Goal: Information Seeking & Learning: Check status

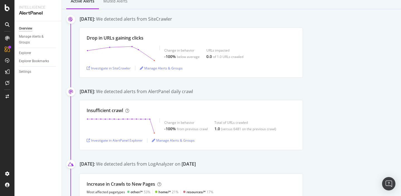
scroll to position [50, 0]
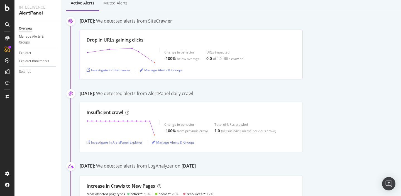
click at [107, 70] on div "Investigate in SiteCrawler" at bounding box center [109, 70] width 44 height 5
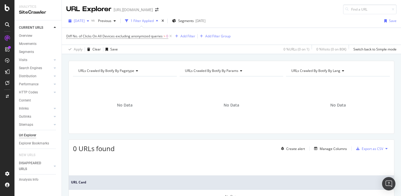
click at [89, 22] on icon "button" at bounding box center [88, 20] width 2 height 3
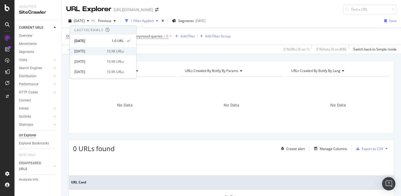
click at [96, 49] on div "2025 Sep. 19th" at bounding box center [88, 51] width 29 height 5
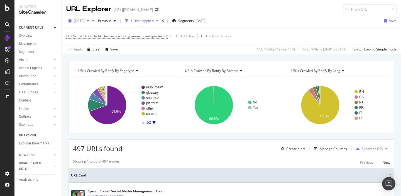
click at [85, 22] on span "2025 Sep. 19th" at bounding box center [79, 20] width 11 height 5
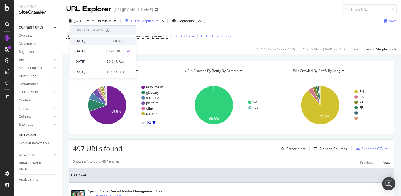
click at [95, 41] on div "2025 Sep. 24th" at bounding box center [91, 40] width 35 height 5
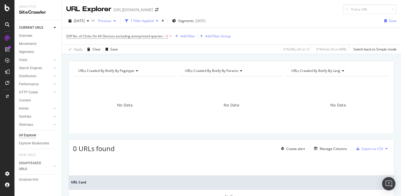
click at [111, 22] on span "Previous" at bounding box center [104, 20] width 16 height 5
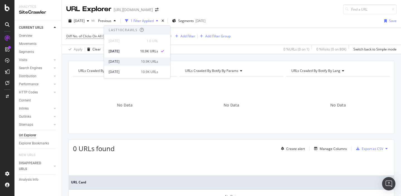
click at [133, 60] on div "2025 Sep. 17th" at bounding box center [123, 61] width 29 height 5
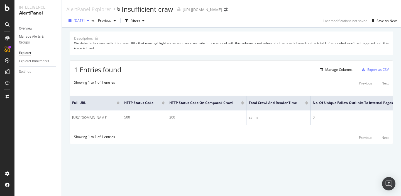
click at [85, 21] on span "[DATE]" at bounding box center [79, 20] width 11 height 5
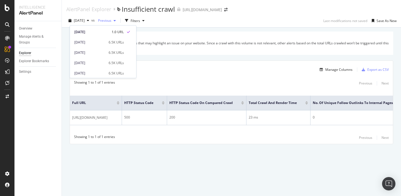
click at [111, 22] on span "Previous" at bounding box center [104, 20] width 16 height 5
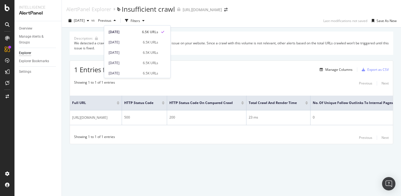
click at [199, 67] on div "1 Entries found Manage Columns Export as CSV" at bounding box center [231, 68] width 323 height 14
